Goal: Information Seeking & Learning: Check status

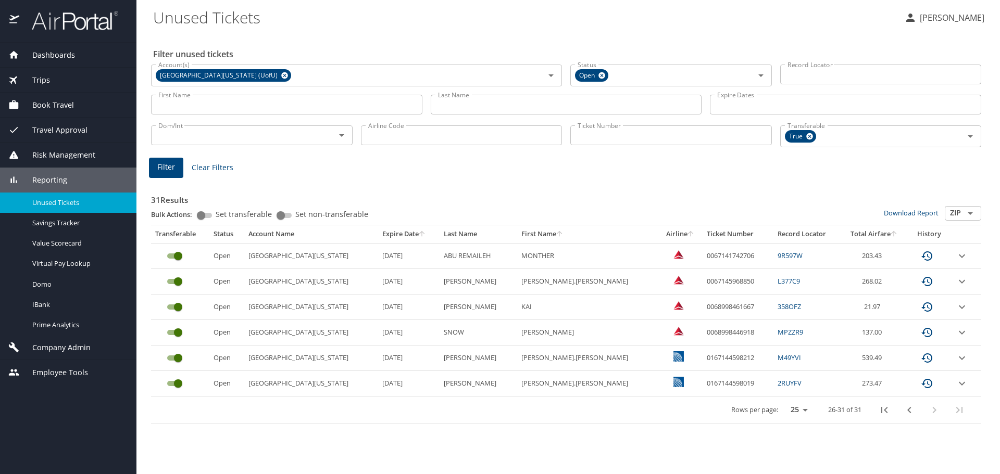
click at [186, 102] on input "First Name" at bounding box center [286, 105] width 271 height 20
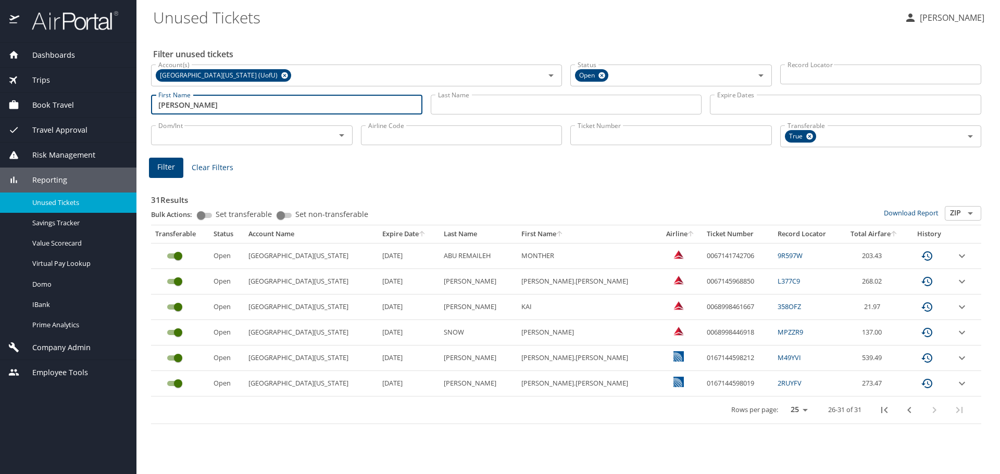
type input "[PERSON_NAME]"
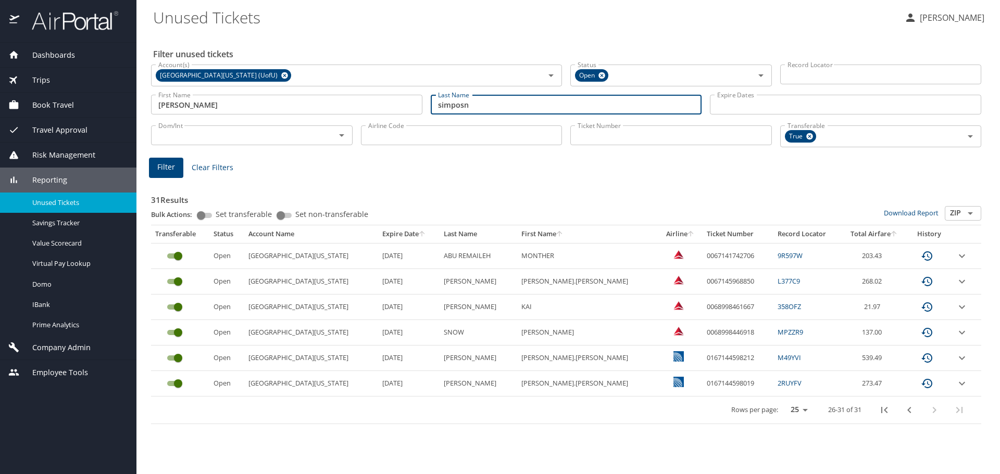
type input "simposn"
click at [158, 170] on span "Filter" at bounding box center [166, 167] width 18 height 13
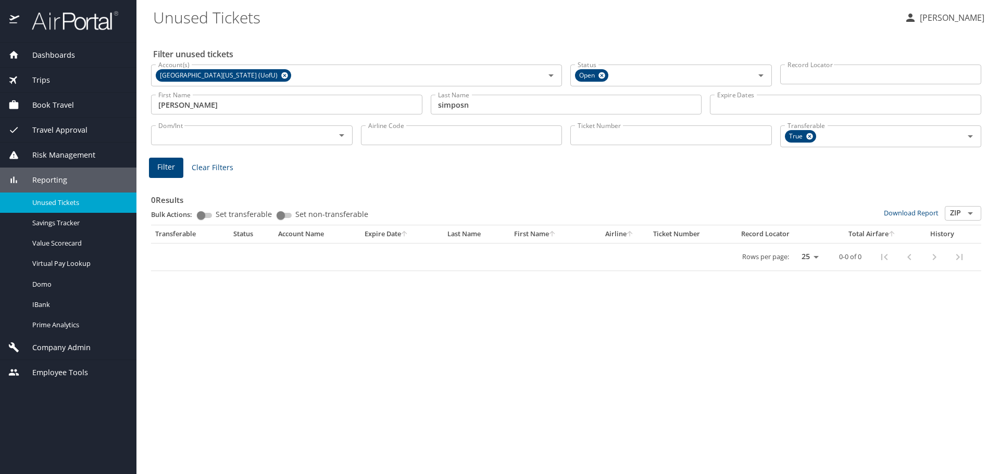
click at [621, 135] on input "Ticket Number" at bounding box center [671, 136] width 202 height 20
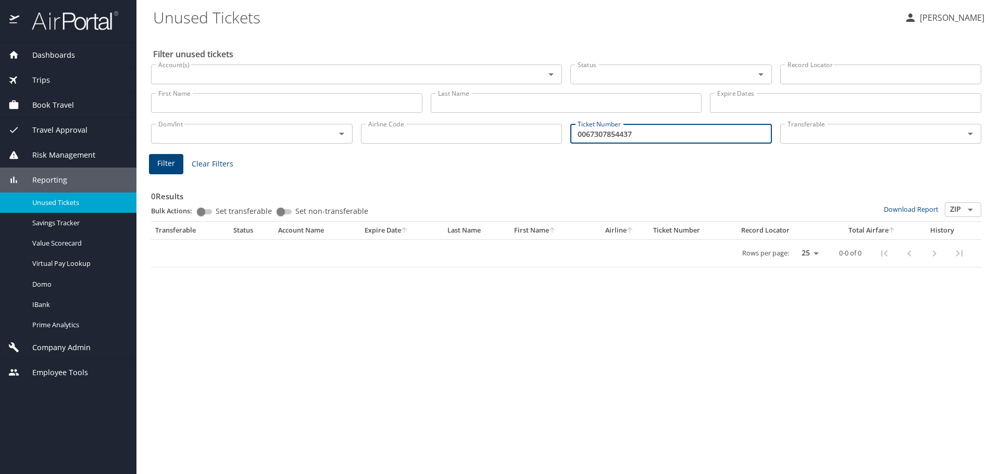
type input "0067307854437"
click at [288, 73] on input "Account(s)" at bounding box center [341, 75] width 374 height 14
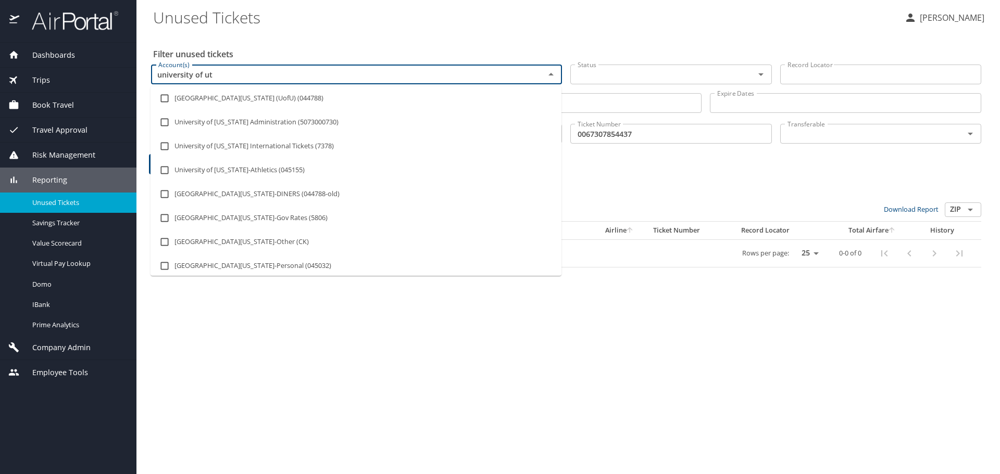
type input "university of uta"
click at [266, 100] on li "University Of Utah (UofU) (044788)" at bounding box center [356, 98] width 411 height 24
checkbox input "true"
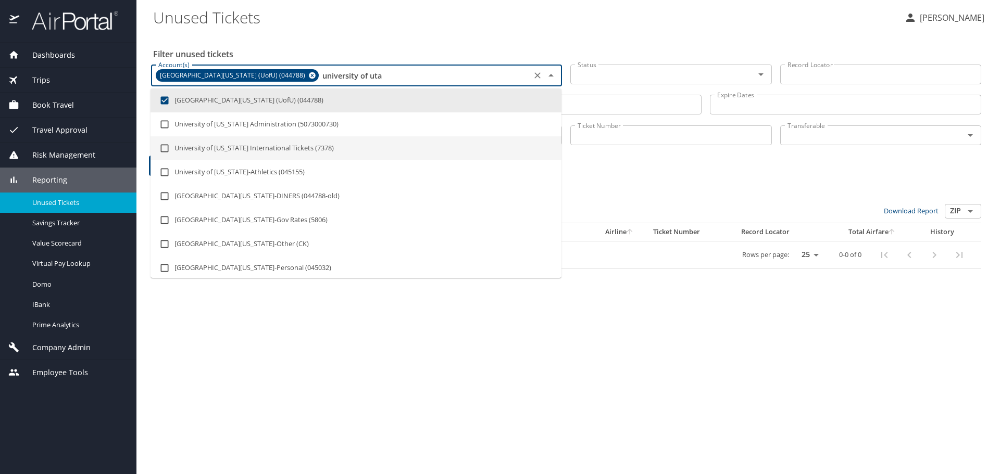
type input "university of uta"
click at [794, 193] on h3 "0 Results" at bounding box center [566, 195] width 830 height 18
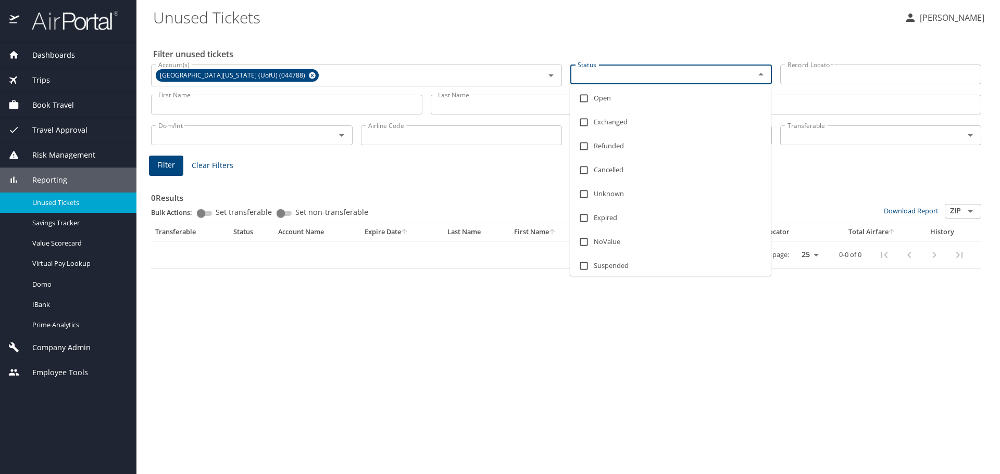
click at [693, 77] on input "Status" at bounding box center [655, 75] width 165 height 14
click at [582, 98] on input "checkbox" at bounding box center [584, 99] width 20 height 20
checkbox input "true"
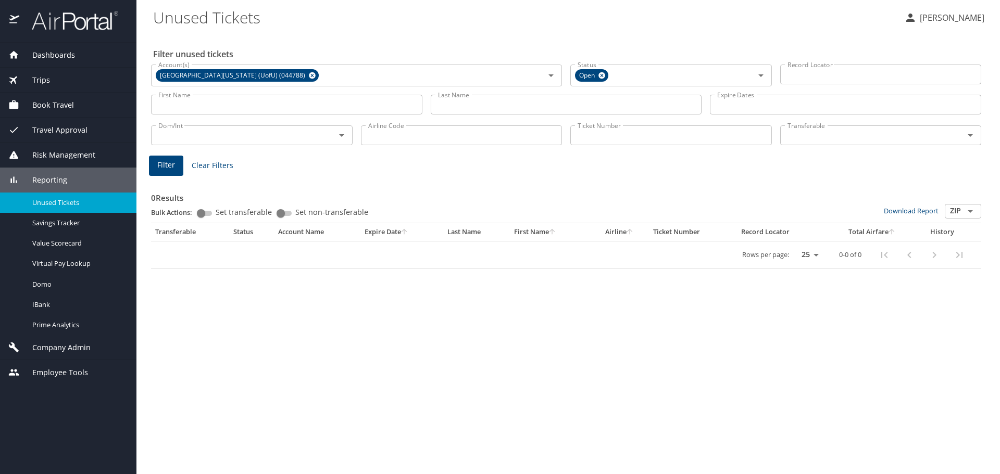
click at [647, 337] on div "Filter unused tickets Account(s) University Of Utah (UofU) (044788) Account(s) …" at bounding box center [568, 253] width 830 height 441
click at [166, 165] on span "Filter" at bounding box center [166, 165] width 18 height 13
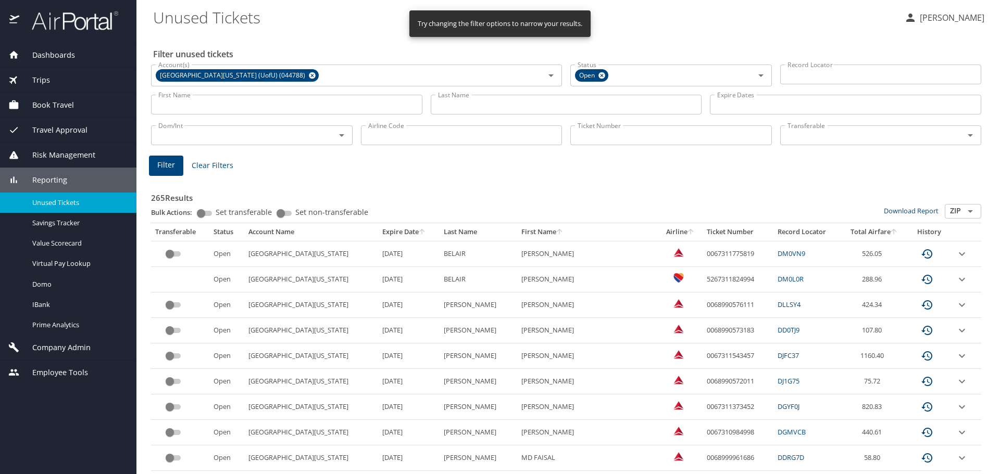
click at [608, 133] on input "Ticket Number" at bounding box center [671, 136] width 202 height 20
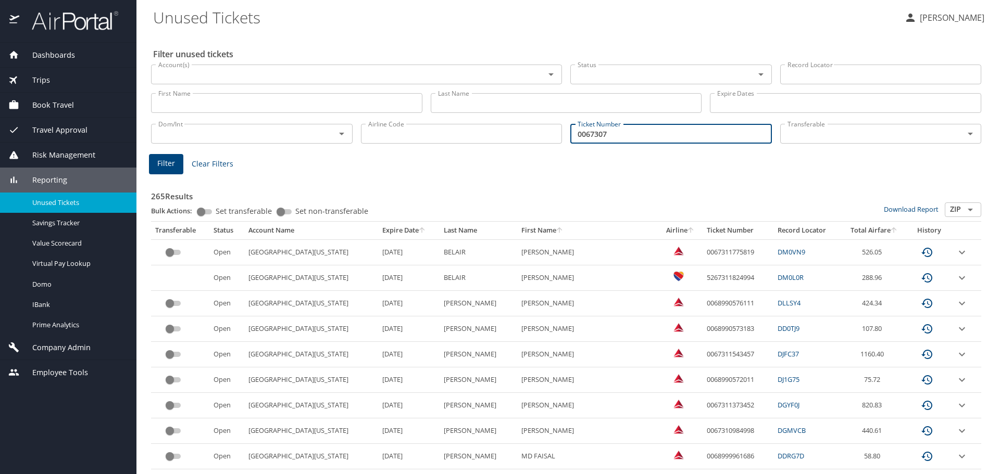
type input "0067307"
click at [244, 75] on input "Account(s)" at bounding box center [341, 75] width 374 height 14
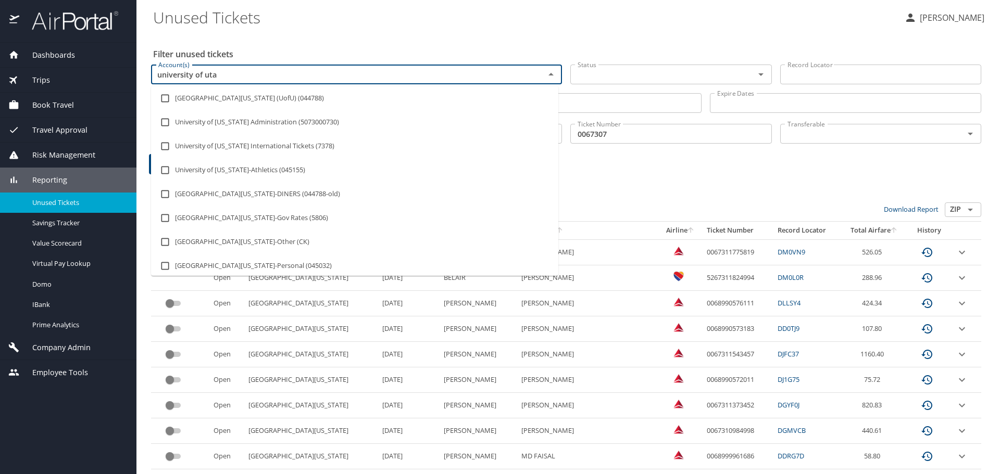
type input "university of utah"
click at [238, 97] on li "University Of Utah (UofU) (044788)" at bounding box center [354, 98] width 407 height 24
checkbox input "true"
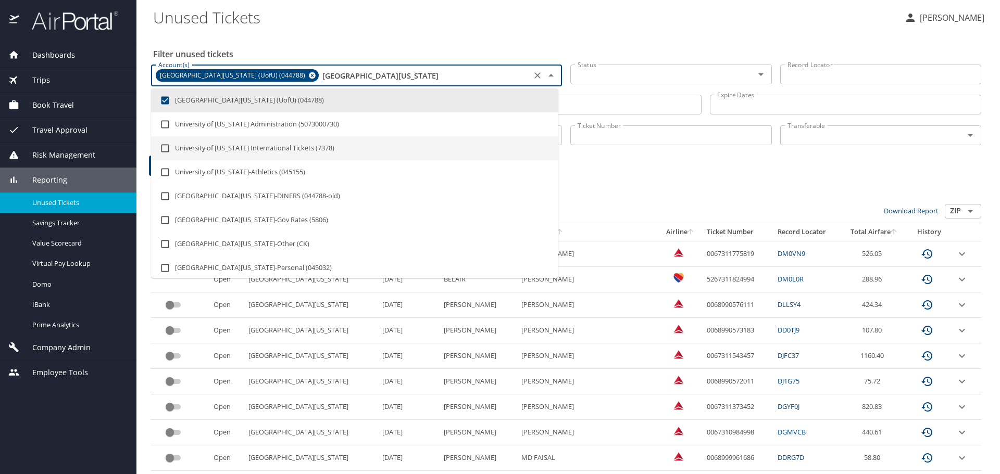
type input "university of utah"
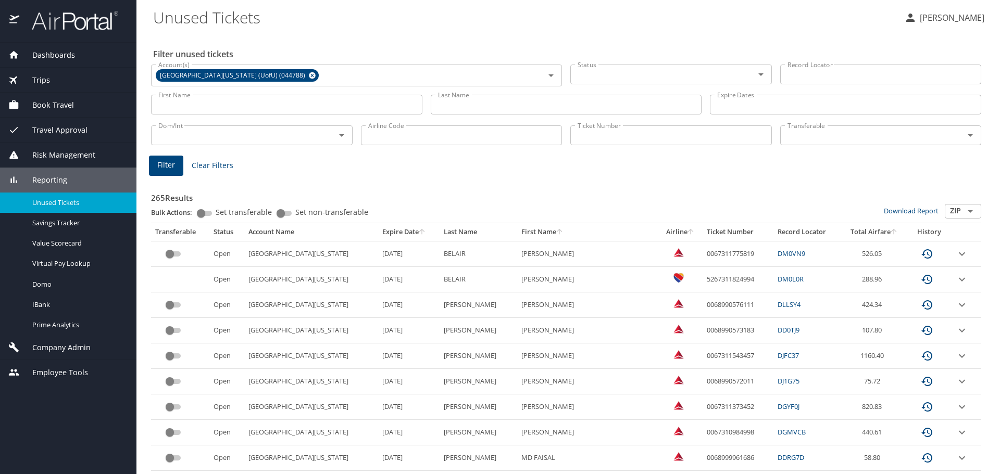
click at [733, 200] on h3 "265 Results" at bounding box center [566, 195] width 830 height 18
click at [603, 137] on input "Ticket Number" at bounding box center [671, 136] width 202 height 20
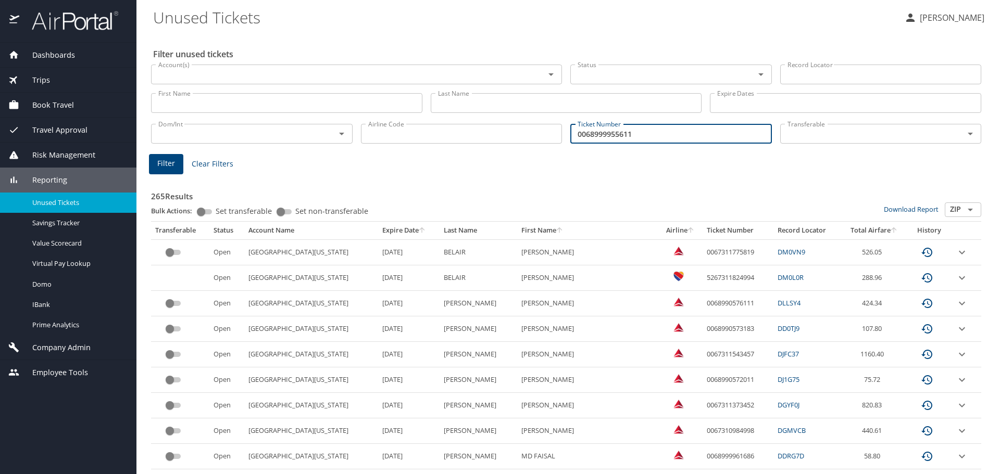
type input "0068999955611"
click at [172, 164] on span "Filter" at bounding box center [166, 163] width 18 height 13
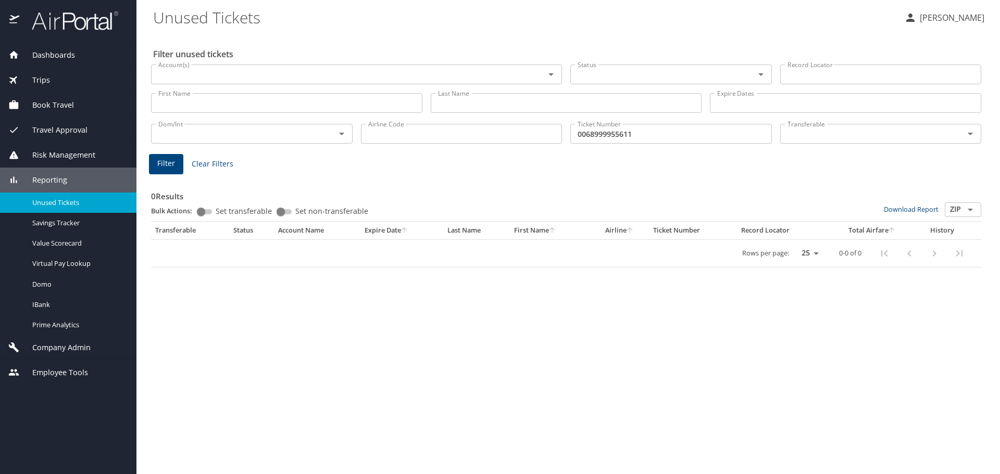
click at [294, 78] on input "Account(s)" at bounding box center [341, 75] width 374 height 14
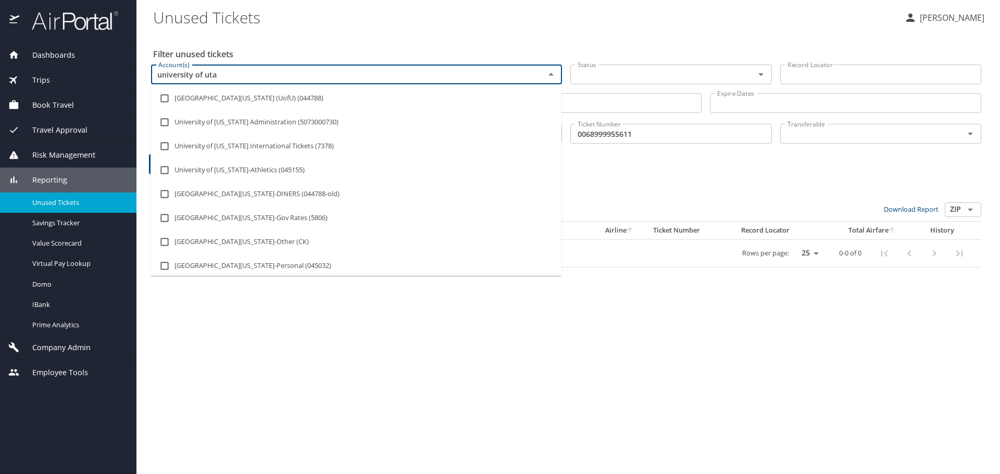
type input "university of utah"
click at [276, 95] on li "University Of Utah (UofU) (044788)" at bounding box center [356, 98] width 411 height 24
checkbox input "true"
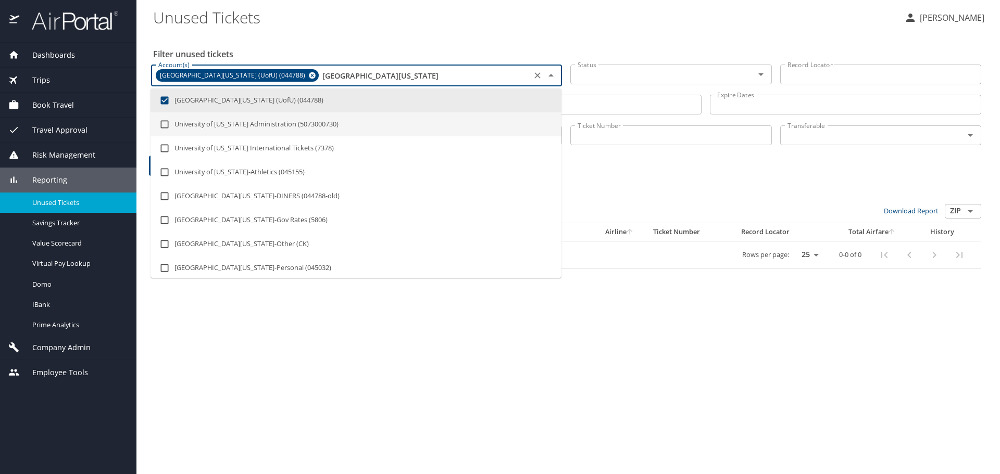
type input "university of utah"
click at [676, 182] on div "0 Results Bulk Actions: Set transferable Set non-transferable Download Report Z…" at bounding box center [566, 223] width 830 height 91
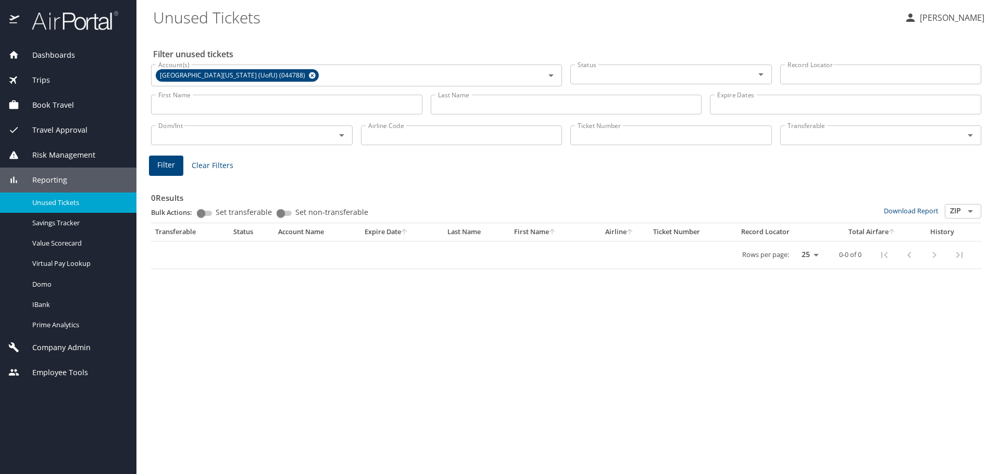
click at [642, 78] on input "Status" at bounding box center [655, 75] width 165 height 14
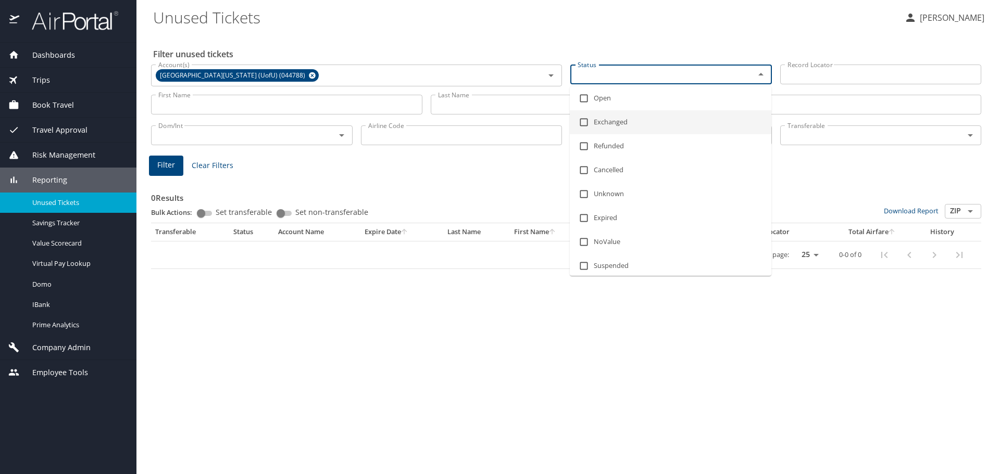
click at [582, 121] on input "checkbox" at bounding box center [584, 122] width 20 height 20
checkbox input "true"
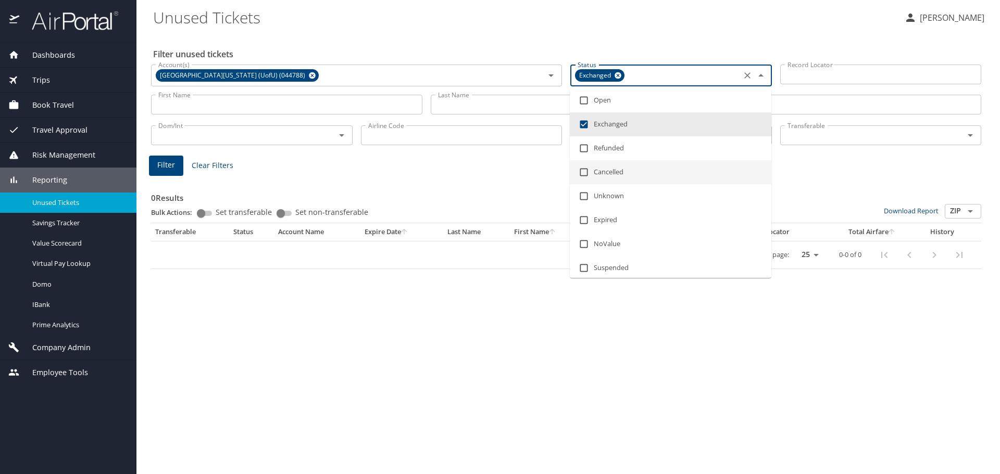
click at [846, 192] on h3 "0 Results" at bounding box center [566, 195] width 830 height 18
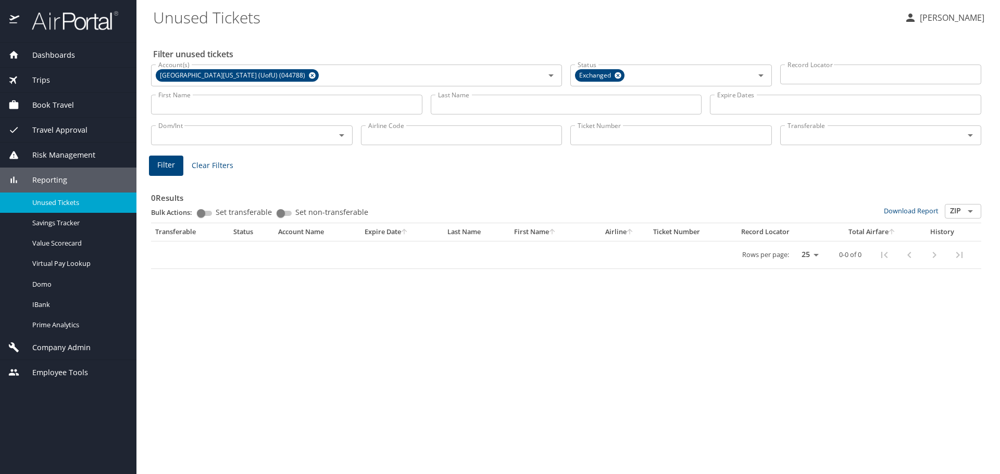
click at [594, 134] on input "Ticket Number" at bounding box center [671, 136] width 202 height 20
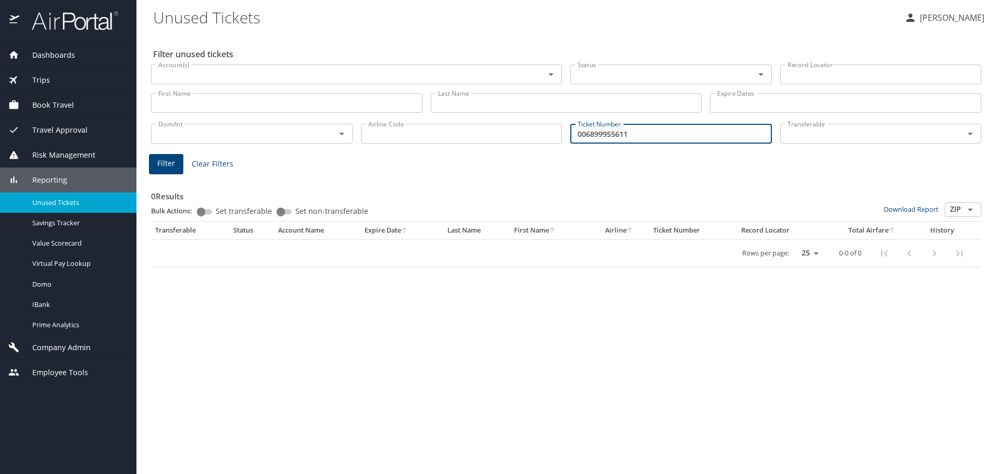
type input "006899955611"
click at [168, 161] on span "Filter" at bounding box center [166, 163] width 18 height 13
click at [231, 72] on input "Account(s)" at bounding box center [341, 75] width 374 height 14
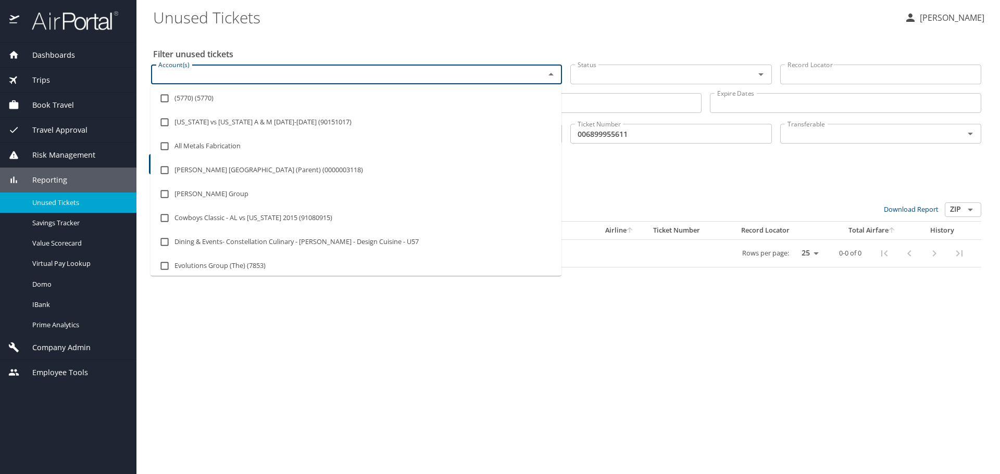
type input "i"
type input "university of utah"
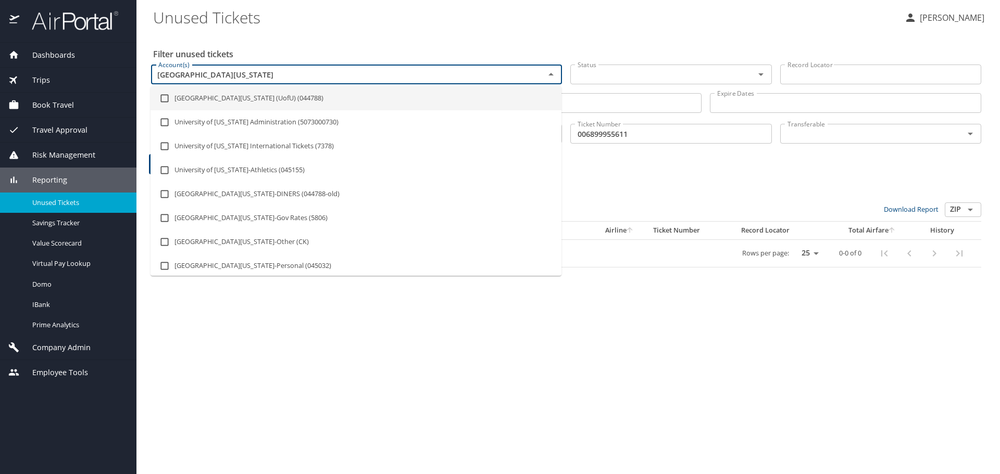
click at [216, 98] on li "University Of Utah (UofU) (044788)" at bounding box center [356, 98] width 411 height 24
checkbox input "true"
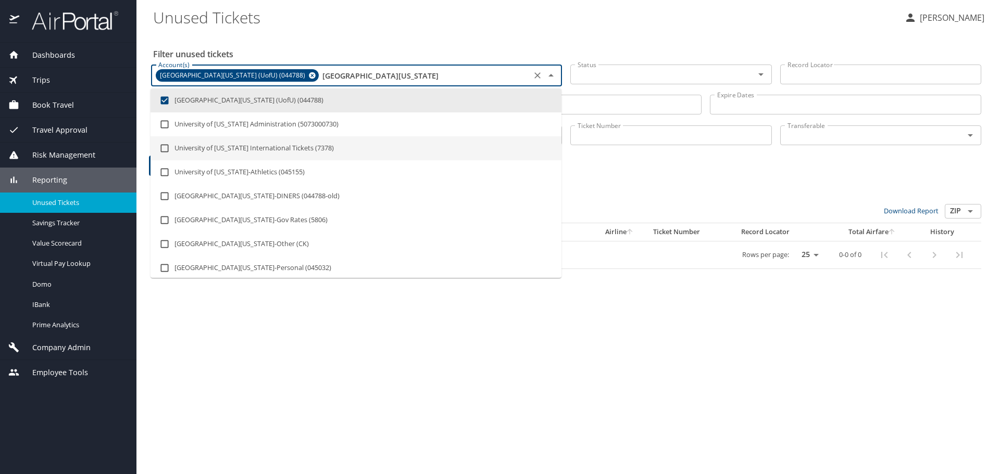
type input "university of utah"
click at [704, 172] on div "0 Results Bulk Actions: Set transferable Set non-transferable Download Report Z…" at bounding box center [566, 222] width 838 height 104
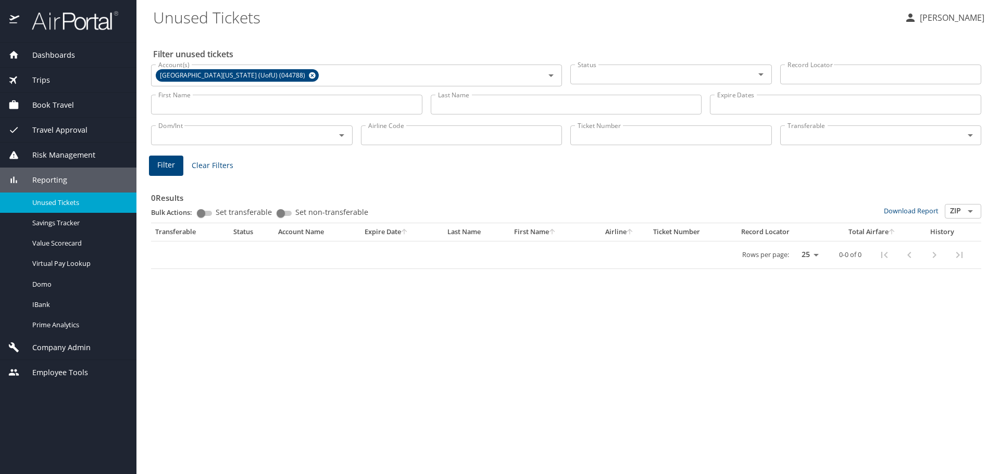
click at [648, 75] on input "Status" at bounding box center [655, 75] width 165 height 14
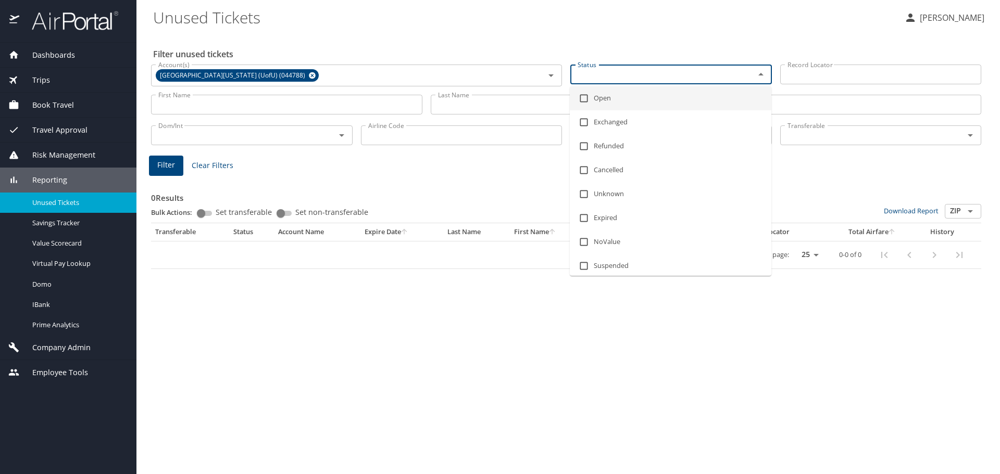
click at [580, 98] on input "checkbox" at bounding box center [584, 99] width 20 height 20
checkbox input "true"
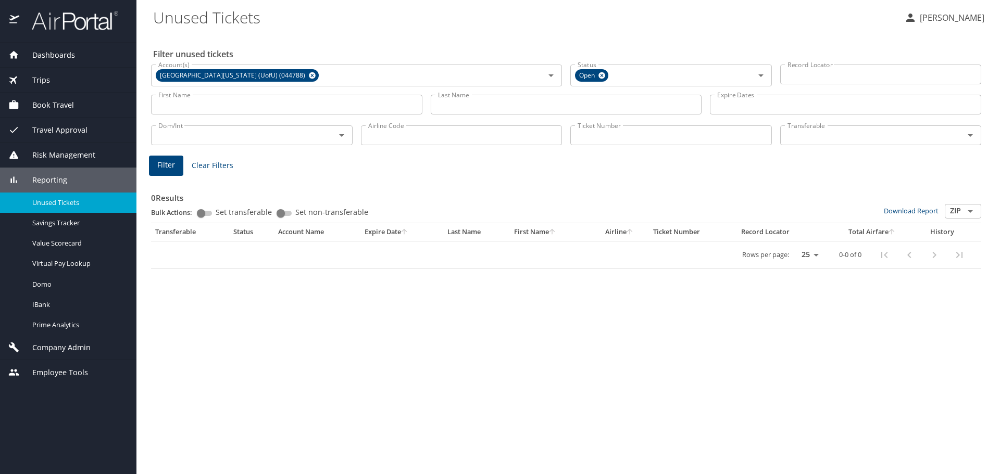
click at [833, 178] on div "0 Results Bulk Actions: Set transferable Set non-transferable Download Report Z…" at bounding box center [566, 223] width 830 height 91
click at [578, 139] on input "Ticket Number" at bounding box center [671, 136] width 202 height 20
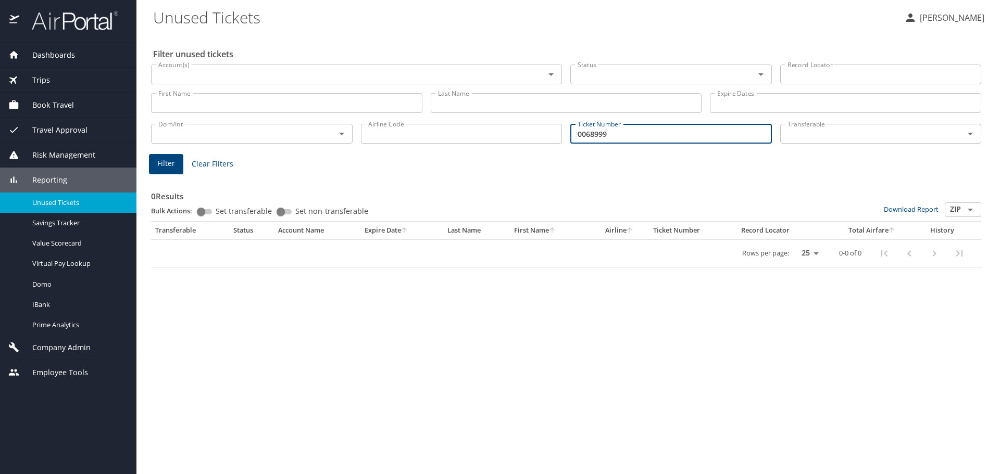
type input "0068999"
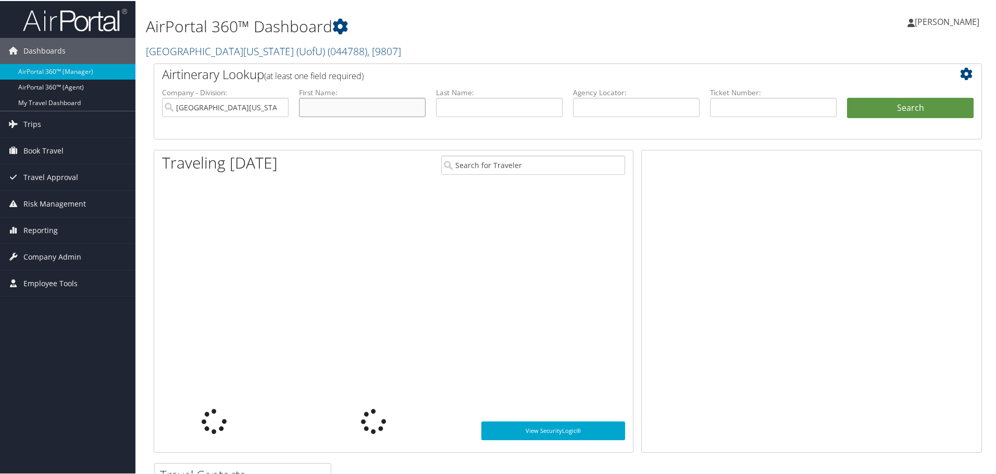
click at [348, 108] on input "text" at bounding box center [362, 106] width 127 height 19
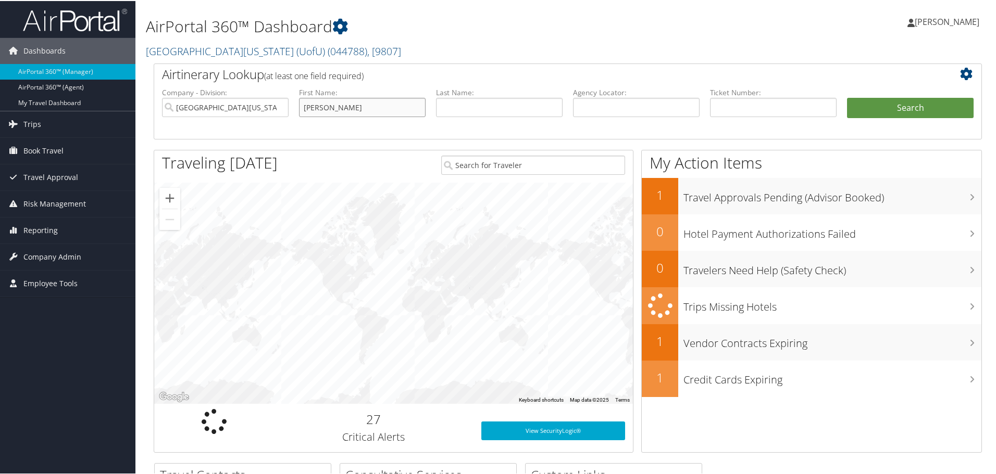
type input "michael"
type input "simpson"
click at [934, 105] on button "Search" at bounding box center [910, 107] width 127 height 21
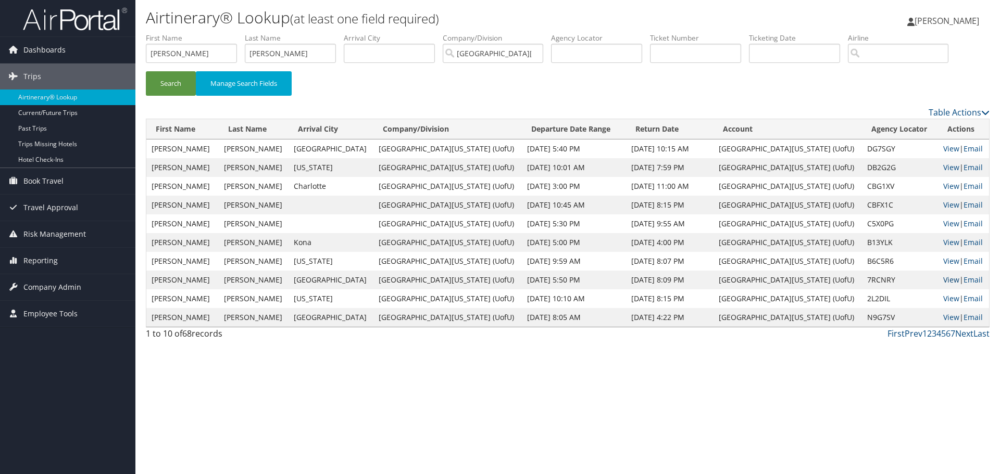
click at [943, 281] on link "View" at bounding box center [951, 280] width 16 height 10
click at [675, 51] on input "text" at bounding box center [695, 53] width 91 height 19
click at [165, 78] on button "Search" at bounding box center [171, 83] width 50 height 24
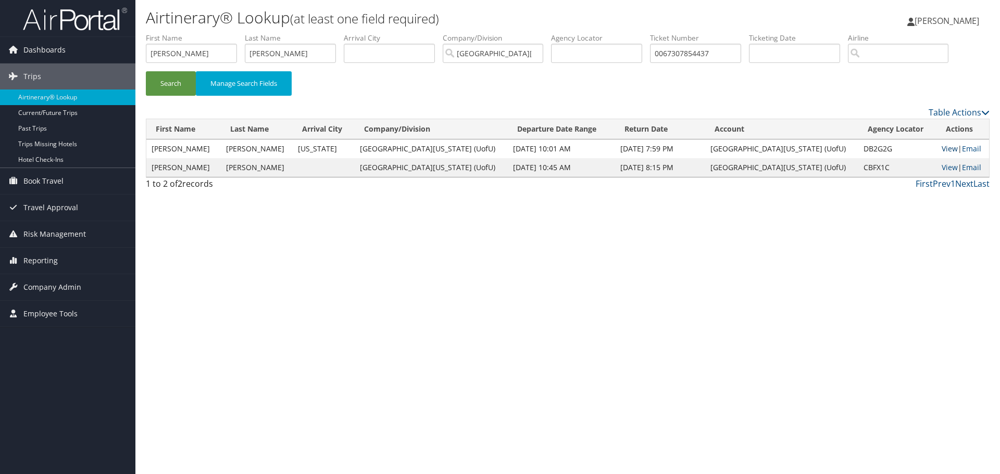
click at [942, 149] on link "View" at bounding box center [950, 149] width 16 height 10
click at [729, 49] on input "0067307854437" at bounding box center [695, 53] width 91 height 19
type input "0"
click at [176, 85] on button "Search" at bounding box center [171, 83] width 50 height 24
click at [943, 169] on link "View" at bounding box center [950, 167] width 16 height 10
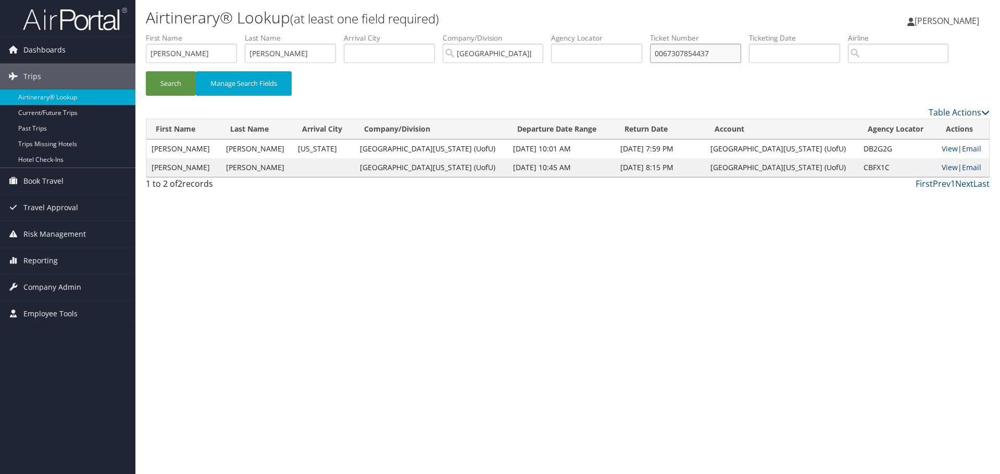
click at [726, 51] on input "0067307854437" at bounding box center [695, 53] width 91 height 19
type input "0"
click at [169, 82] on button "Search" at bounding box center [171, 83] width 50 height 24
click at [942, 149] on link "View" at bounding box center [950, 149] width 16 height 10
click at [738, 54] on input "0067307854437" at bounding box center [695, 53] width 91 height 19
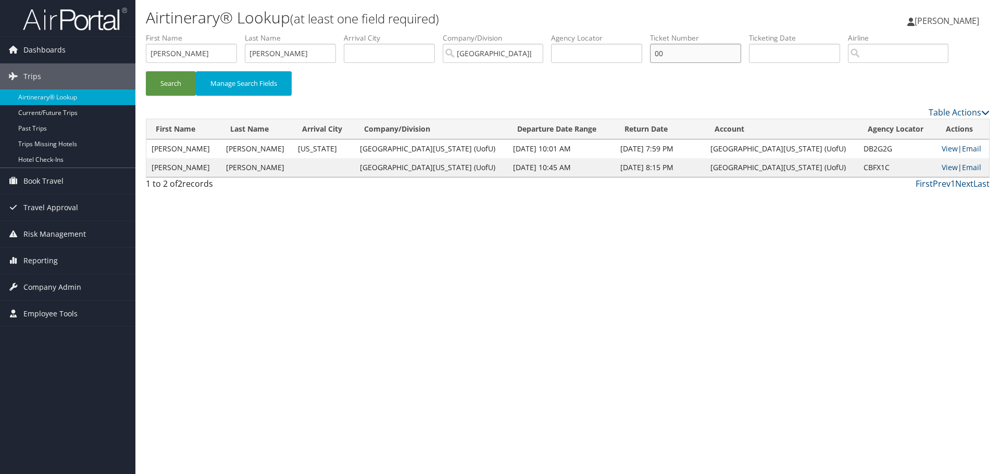
type input "0"
type input "0068999955611"
click at [167, 82] on button "Search" at bounding box center [171, 83] width 50 height 24
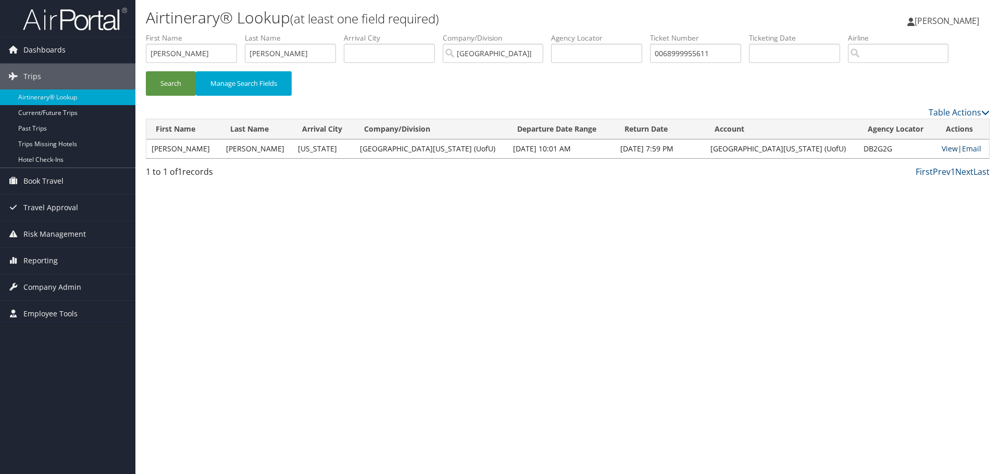
click at [942, 146] on link "View" at bounding box center [950, 149] width 16 height 10
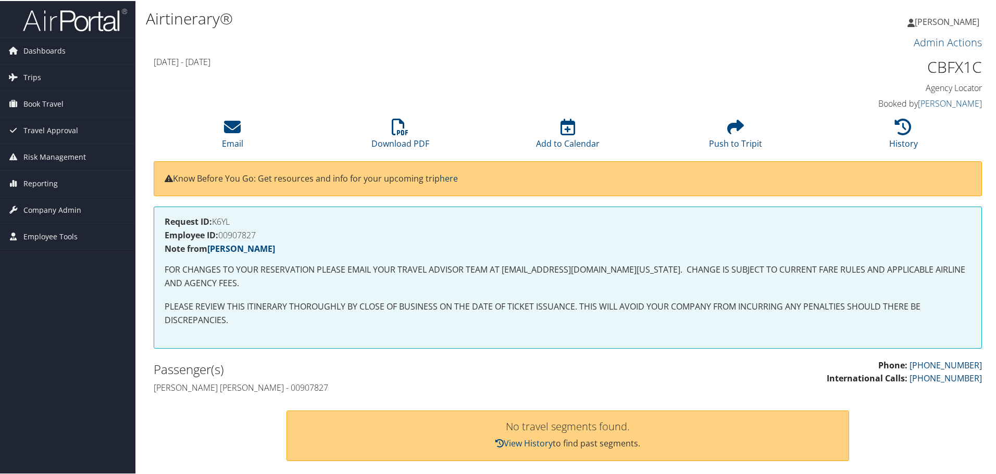
drag, startPoint x: 995, startPoint y: 191, endPoint x: 996, endPoint y: 239, distance: 47.9
click at [995, 239] on html "Menu Dashboards ► AirPortal 360™ (Manager) AirPortal 360™ (Agent) My Travel Das…" at bounding box center [500, 237] width 1000 height 474
click at [787, 37] on h3 "Admin Actions" at bounding box center [568, 41] width 828 height 15
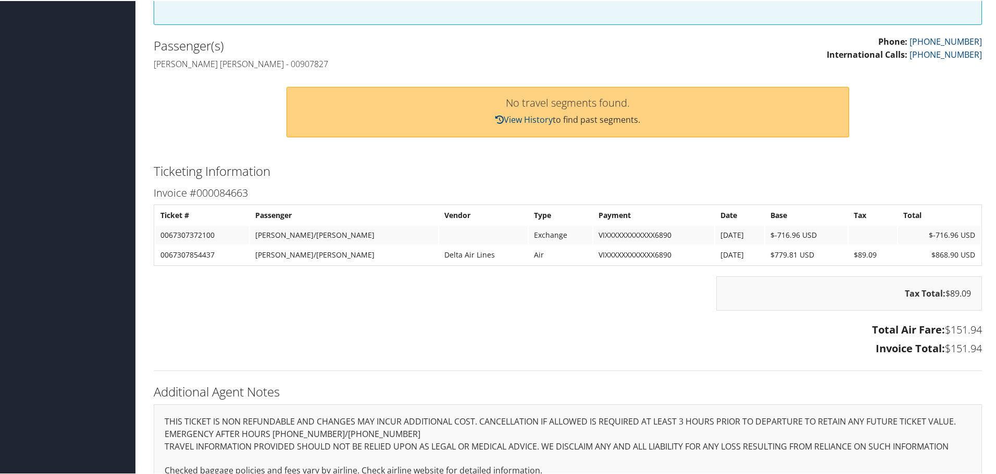
scroll to position [342, 0]
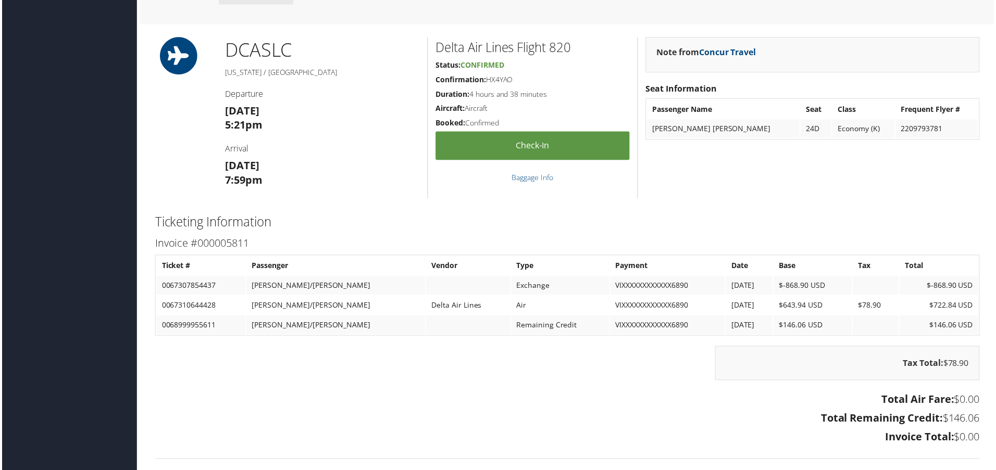
scroll to position [762, 0]
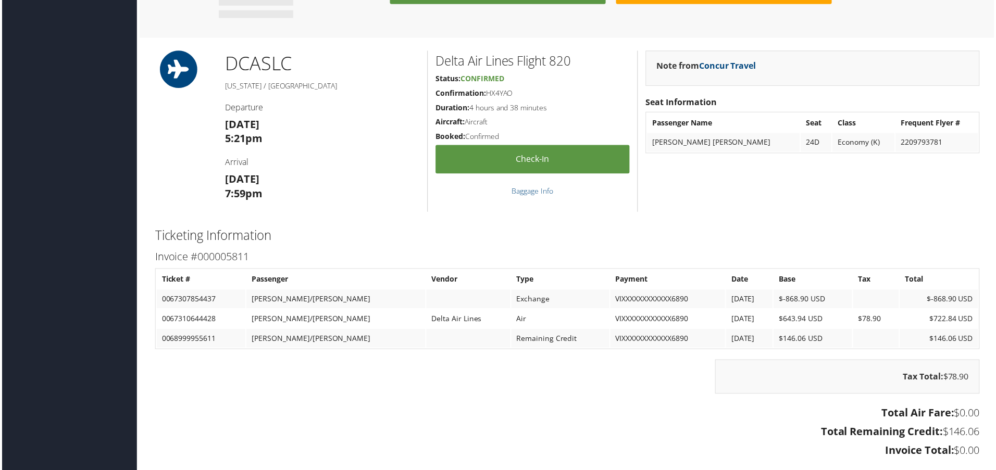
scroll to position [743, 0]
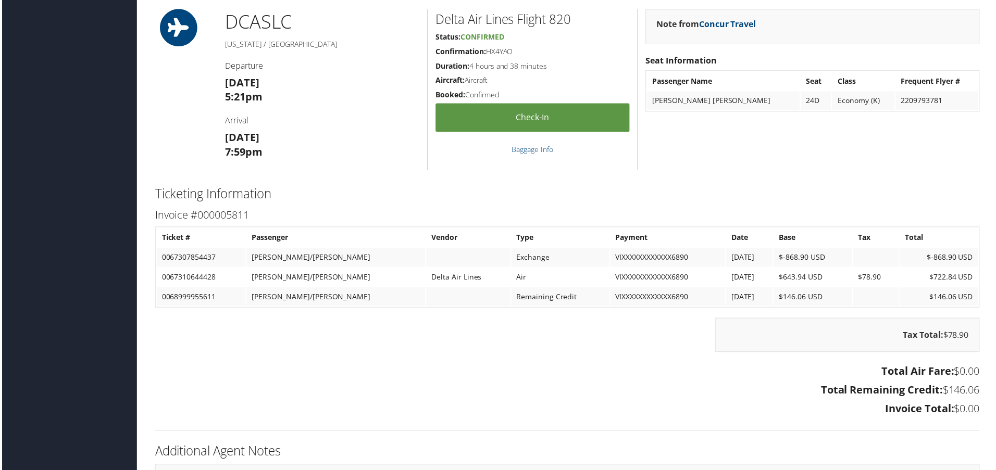
drag, startPoint x: 554, startPoint y: 385, endPoint x: 482, endPoint y: 374, distance: 72.2
click at [554, 385] on h3 "Total Remaining Credit: $146.06" at bounding box center [568, 391] width 828 height 15
click at [820, 25] on h4 "Note from Concur Travel" at bounding box center [814, 24] width 314 height 8
drag, startPoint x: 746, startPoint y: 134, endPoint x: 727, endPoint y: 126, distance: 21.0
click at [746, 134] on div "Note from Concur Travel Seat Information Passenger Name Seat Class Frequent Fly…" at bounding box center [814, 90] width 352 height 162
